Goal: Information Seeking & Learning: Find specific fact

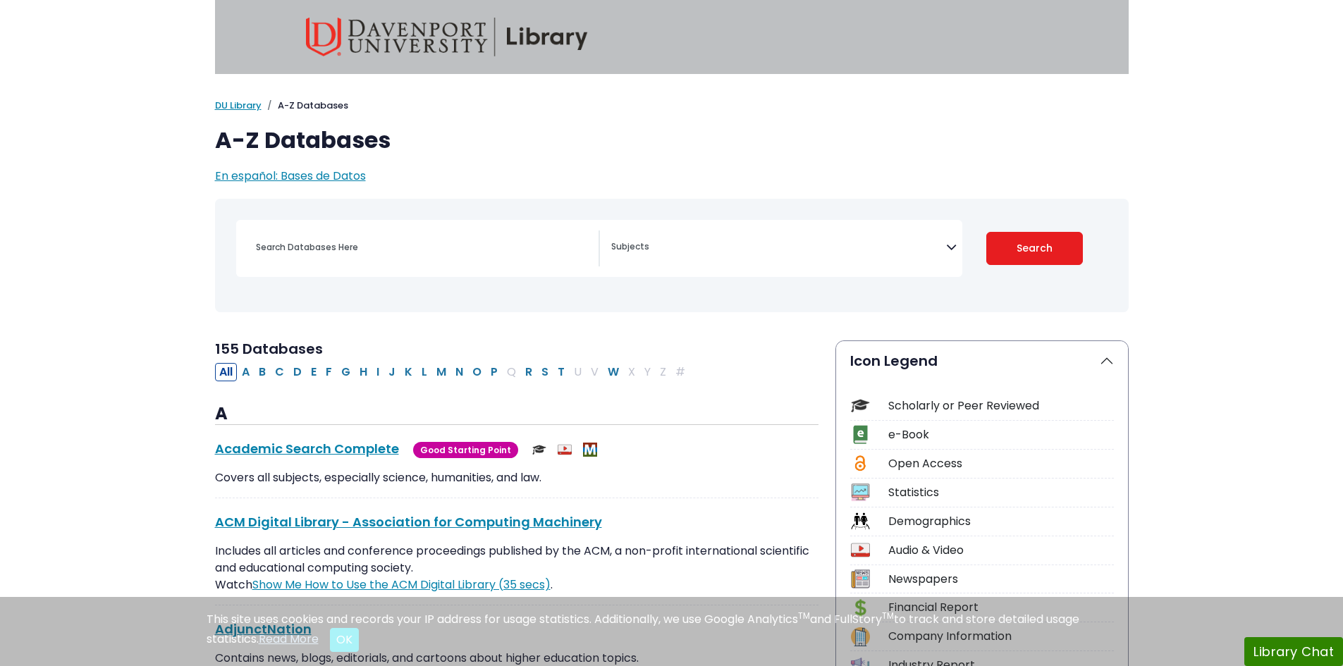
select select "Database Subject Filter"
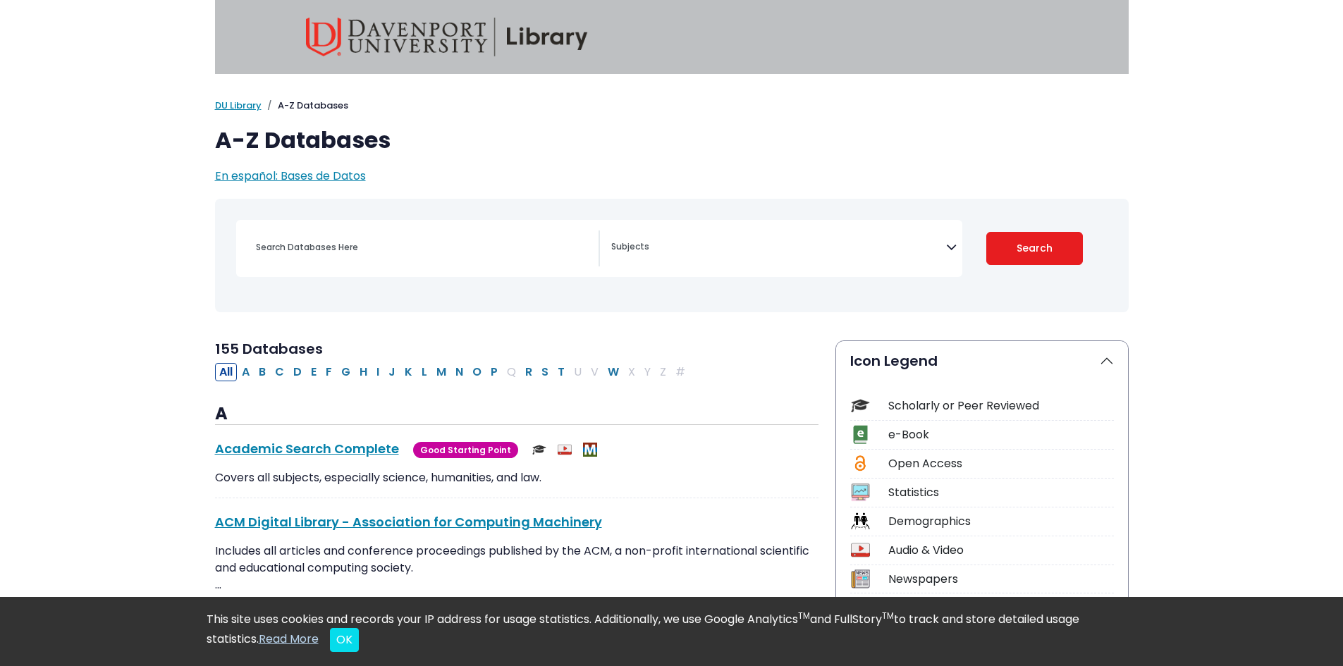
click at [354, 259] on div "Search filters" at bounding box center [423, 248] width 351 height 34
click at [792, 240] on span "Search filters" at bounding box center [778, 245] width 335 height 16
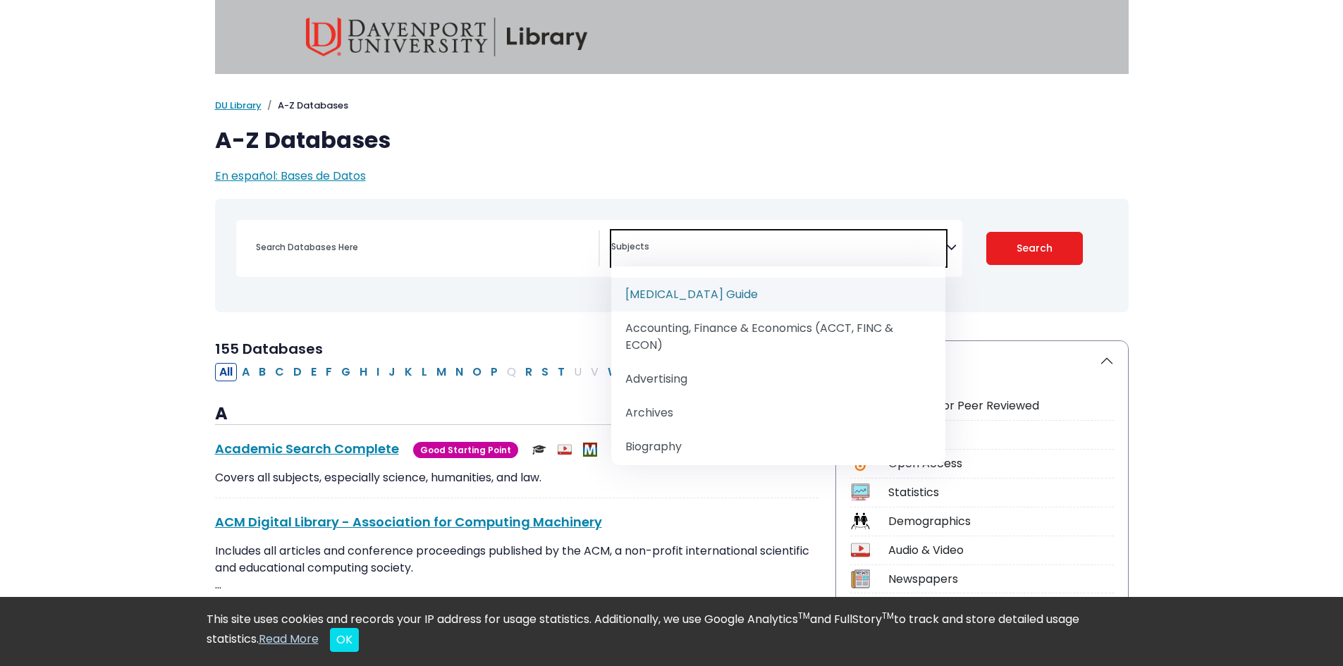
click at [788, 241] on span "Search filters" at bounding box center [778, 245] width 335 height 16
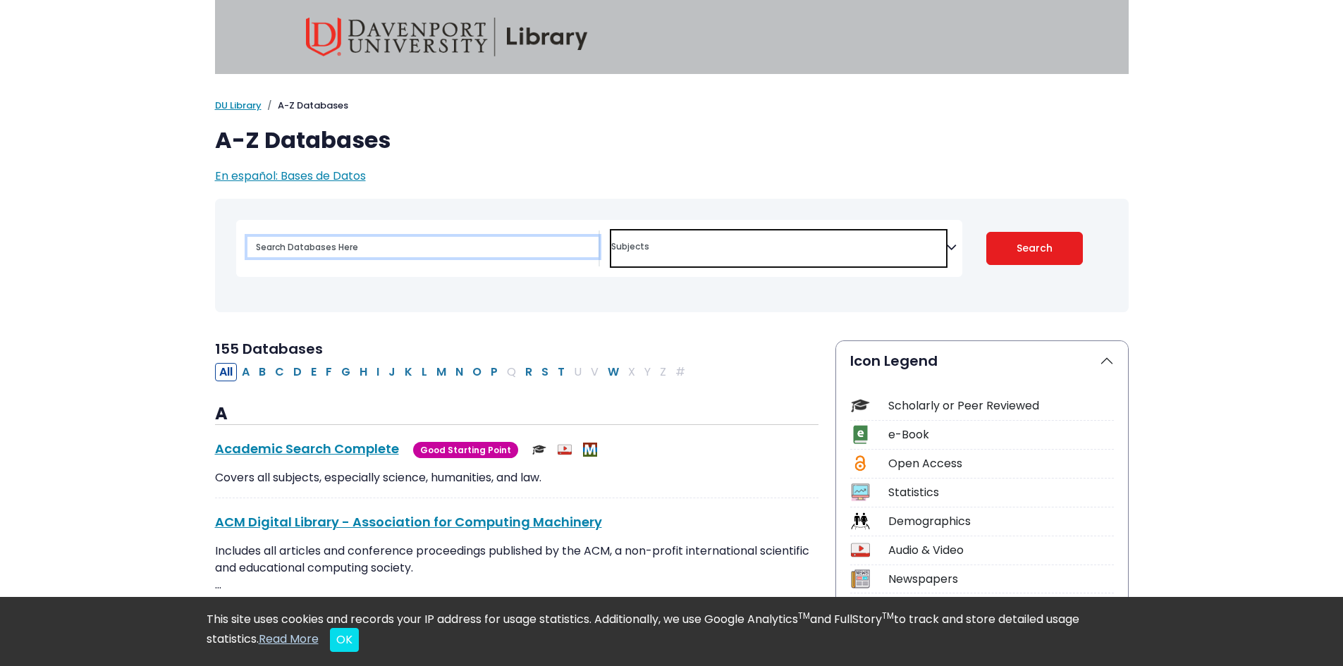
click at [285, 248] on input "Search database by title or keyword" at bounding box center [423, 247] width 351 height 20
click at [404, 248] on input "Search database by title or keyword" at bounding box center [423, 247] width 351 height 20
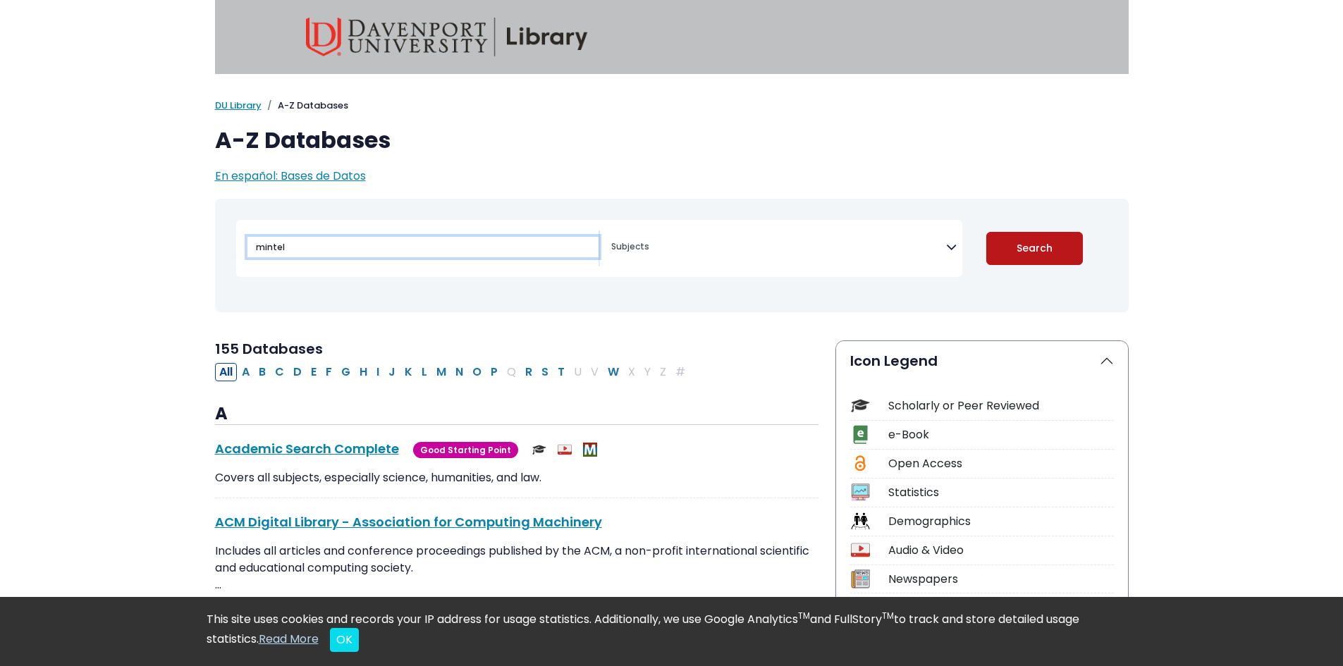
type input "mintel"
click at [996, 232] on button "Search" at bounding box center [1034, 248] width 97 height 33
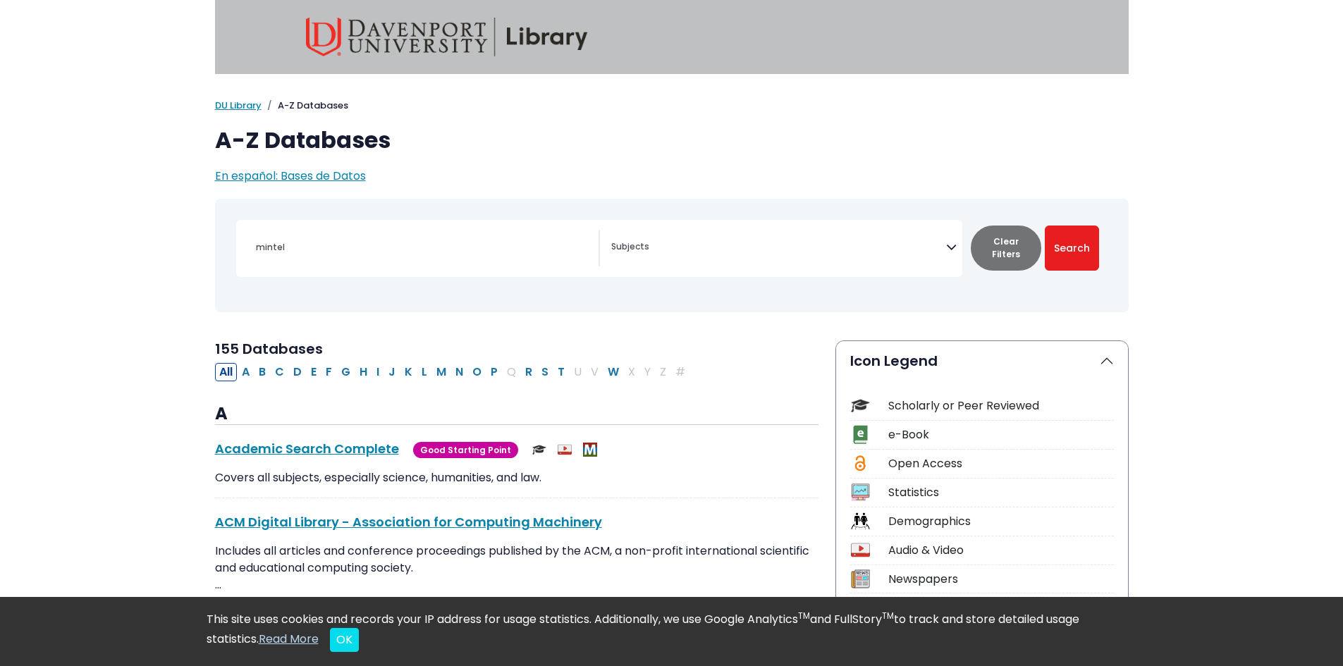
select select "Database Subject Filter"
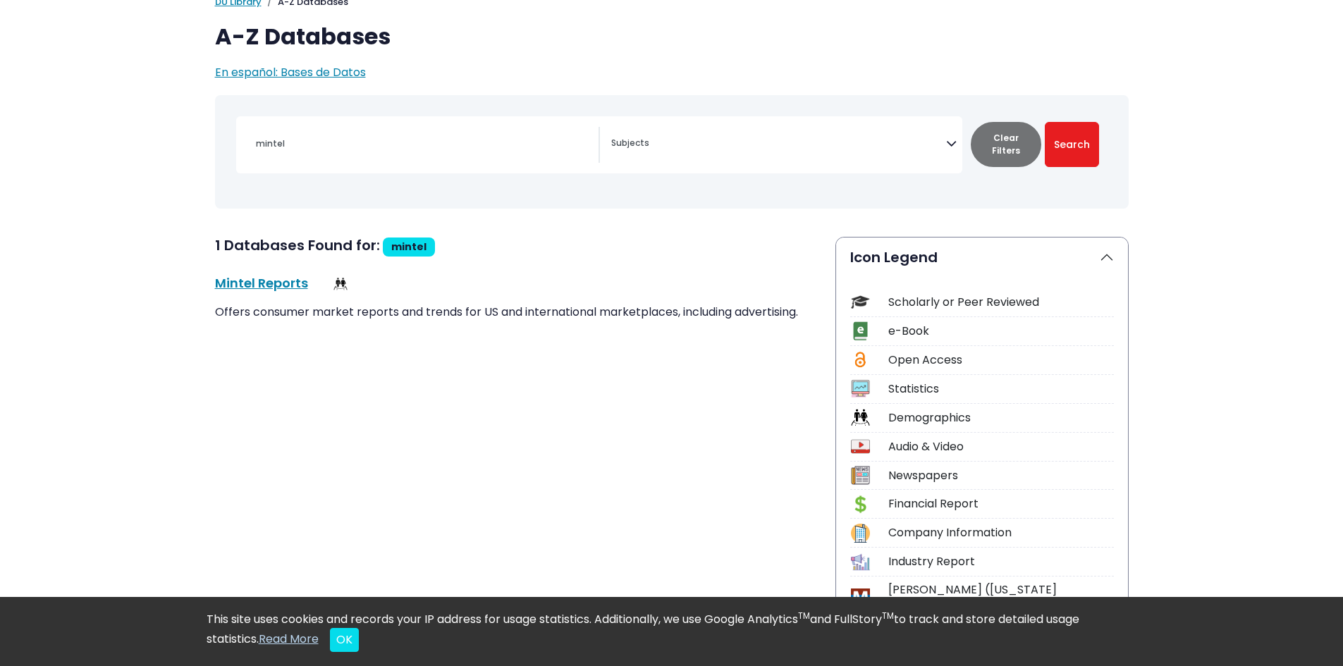
scroll to position [141, 0]
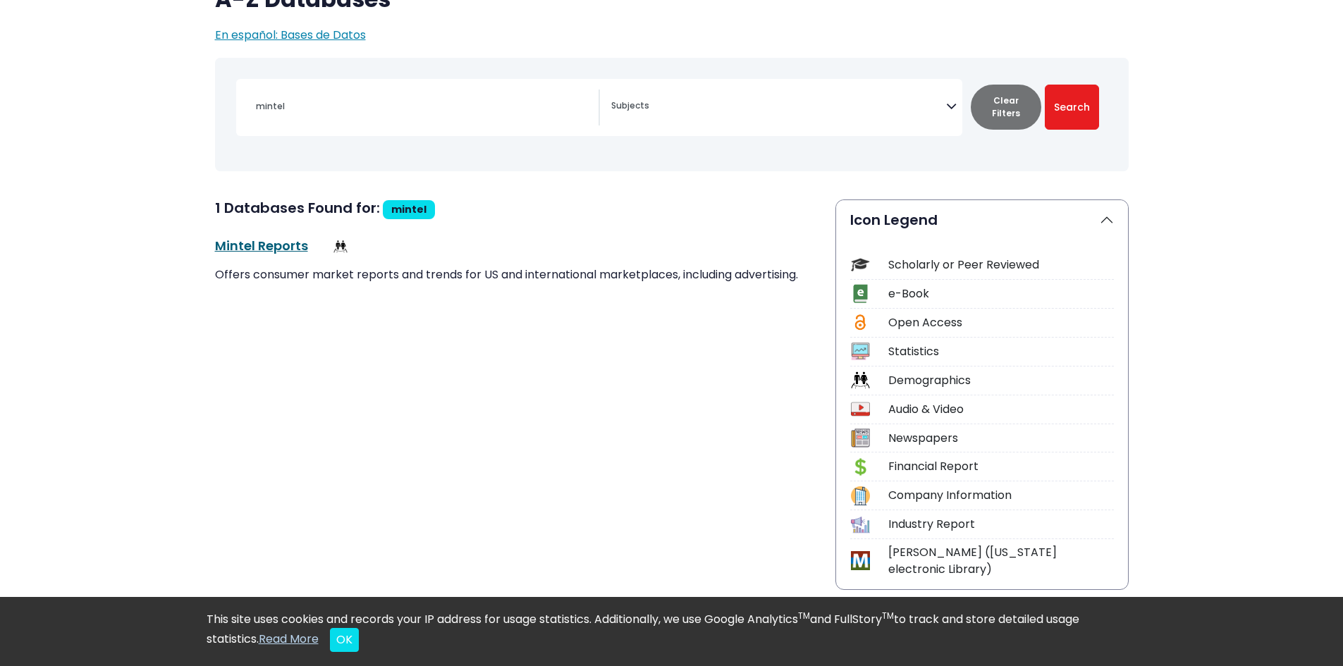
click at [291, 244] on link "Mintel Reports This link opens in a new window" at bounding box center [261, 246] width 93 height 18
